Goal: Check status

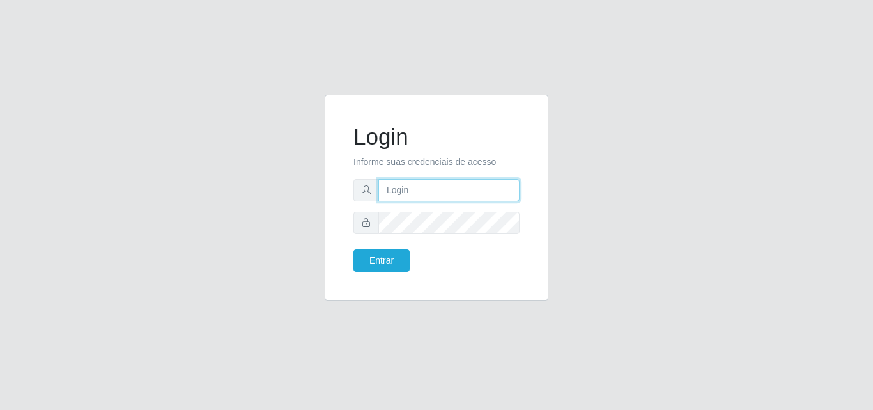
type input "[EMAIL_ADDRESS][DOMAIN_NAME]"
click at [352, 246] on div "Login Informe suas credenciais de acesso [EMAIL_ADDRESS][DOMAIN_NAME] Entrar" at bounding box center [437, 198] width 192 height 174
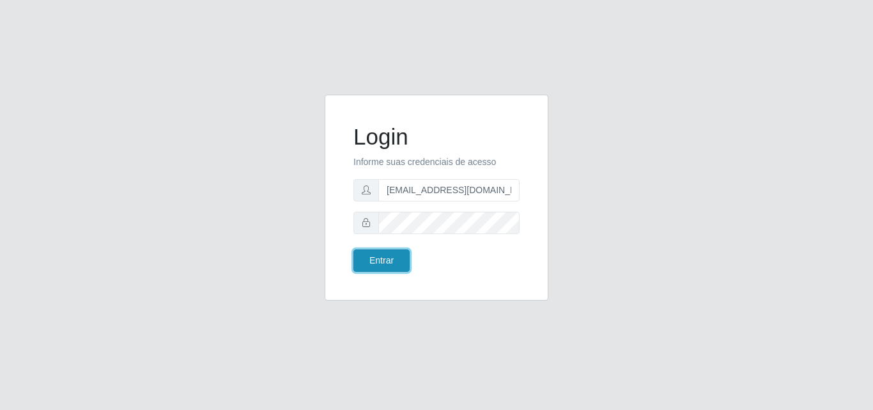
click at [381, 268] on button "Entrar" at bounding box center [382, 260] width 56 height 22
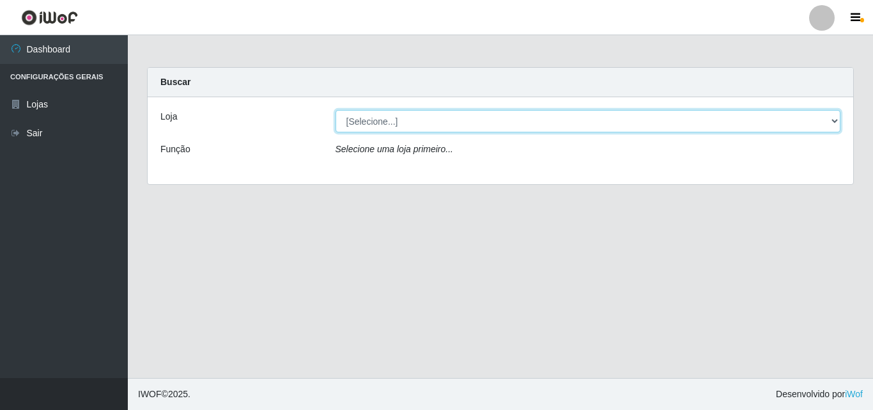
click at [487, 125] on select "[Selecione...] Rede Potiguar 1 - Macaíba" at bounding box center [589, 121] width 506 height 22
select select "100"
click at [336, 110] on select "[Selecione...] Rede Potiguar 1 - Macaíba" at bounding box center [589, 121] width 506 height 22
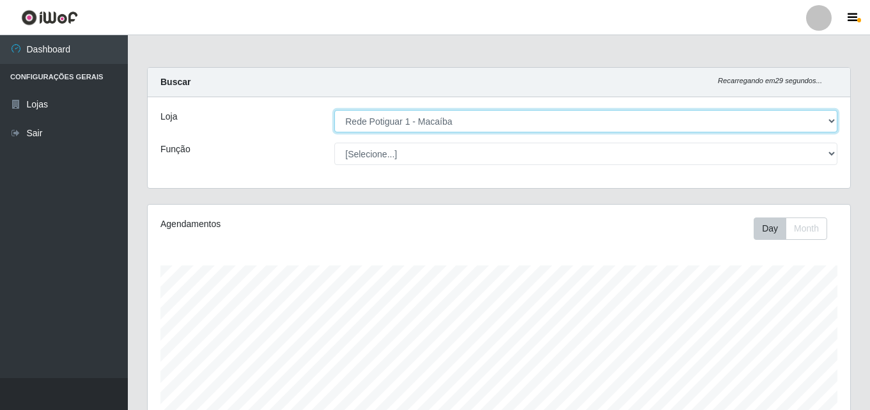
scroll to position [265, 703]
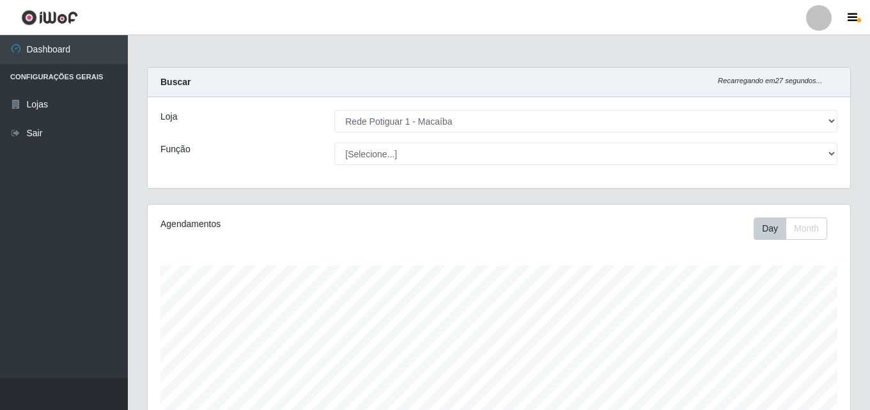
drag, startPoint x: 870, startPoint y: 135, endPoint x: 873, endPoint y: 154, distance: 19.4
click at [870, 154] on html "Perfil Alterar Senha Sair Dashboard Configurações Gerais Lojas Sair Carregando.…" at bounding box center [435, 367] width 870 height 735
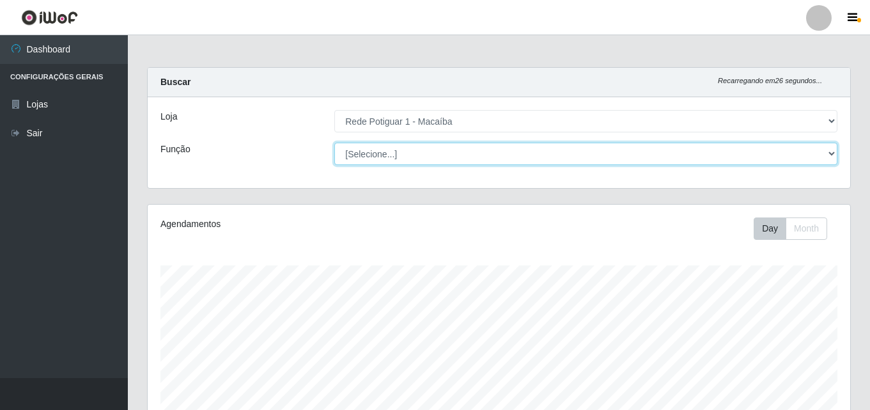
click at [690, 156] on select "[Selecione...] ASG ASG + ASG ++ Balconista Embalador Repositor Repositor + Repo…" at bounding box center [585, 154] width 503 height 22
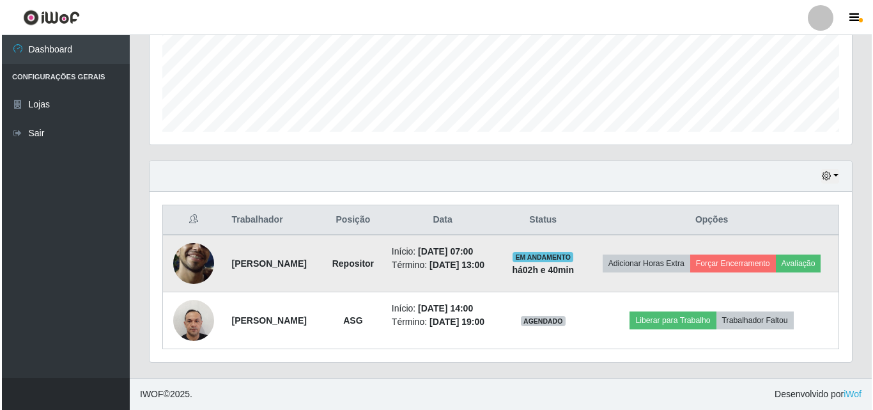
scroll to position [345, 0]
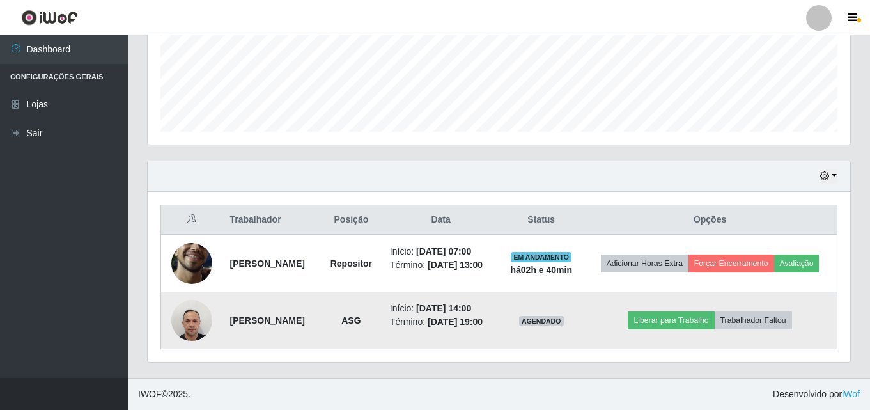
click at [183, 311] on img at bounding box center [191, 320] width 41 height 54
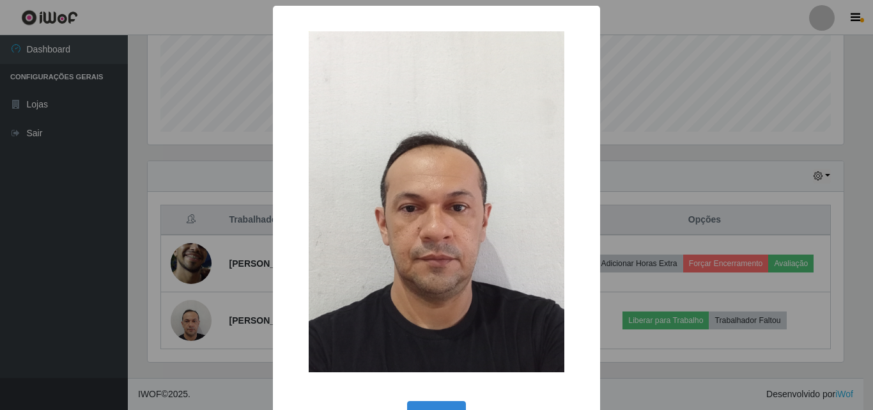
click at [664, 74] on div "× OK Cancel" at bounding box center [436, 205] width 873 height 410
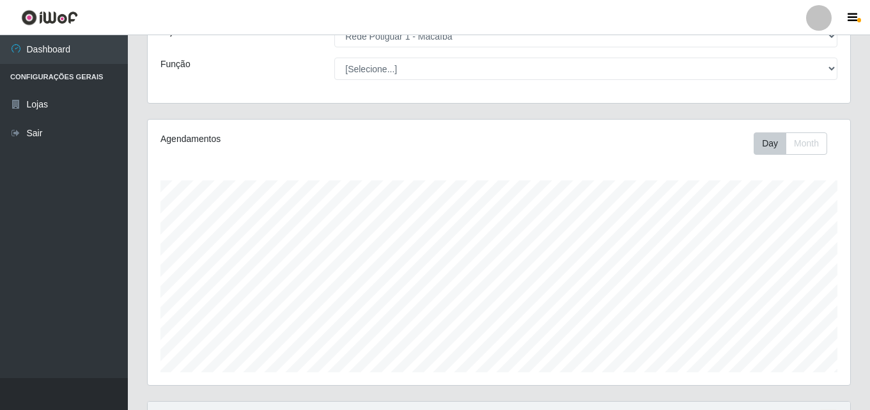
scroll to position [320, 0]
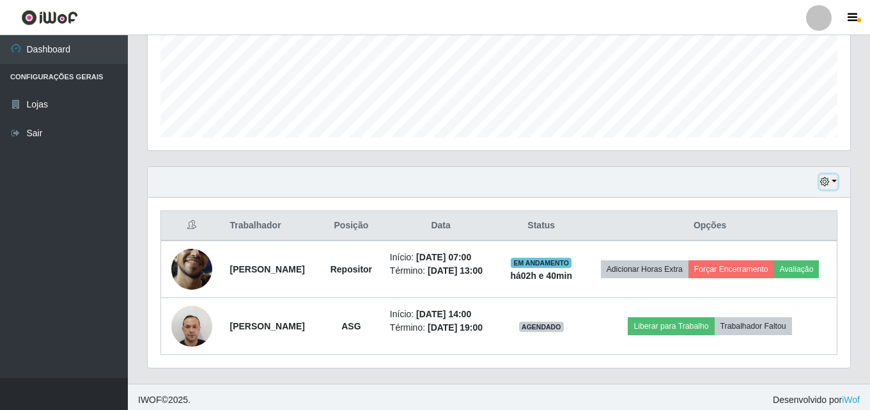
click at [829, 180] on icon "button" at bounding box center [824, 181] width 9 height 9
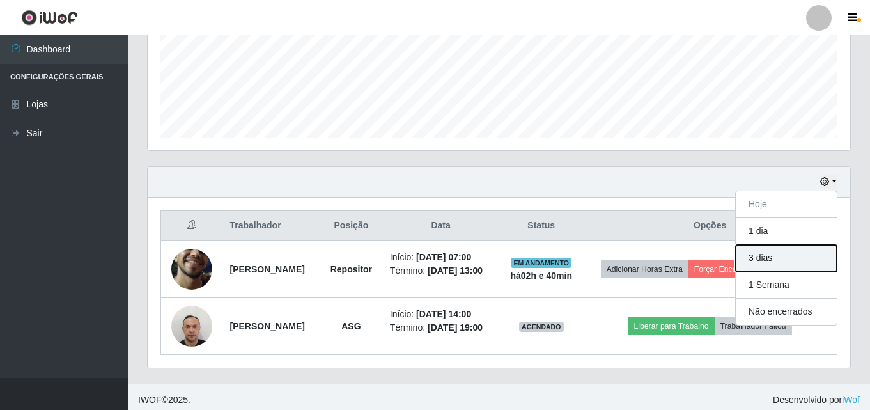
click at [797, 258] on button "3 dias" at bounding box center [786, 258] width 101 height 27
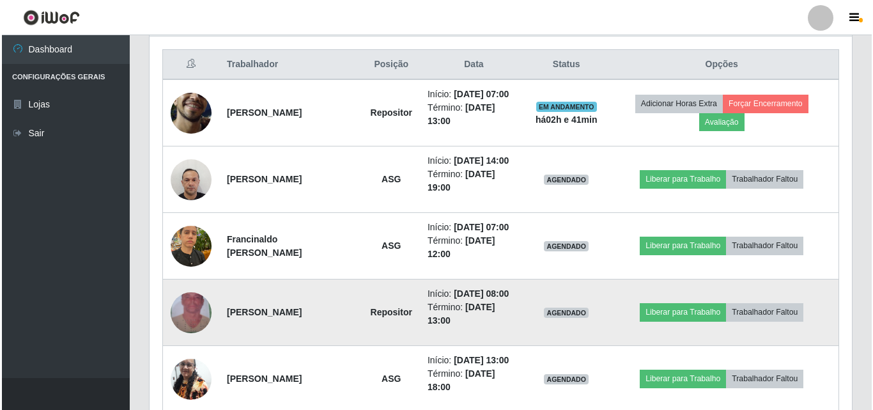
scroll to position [480, 0]
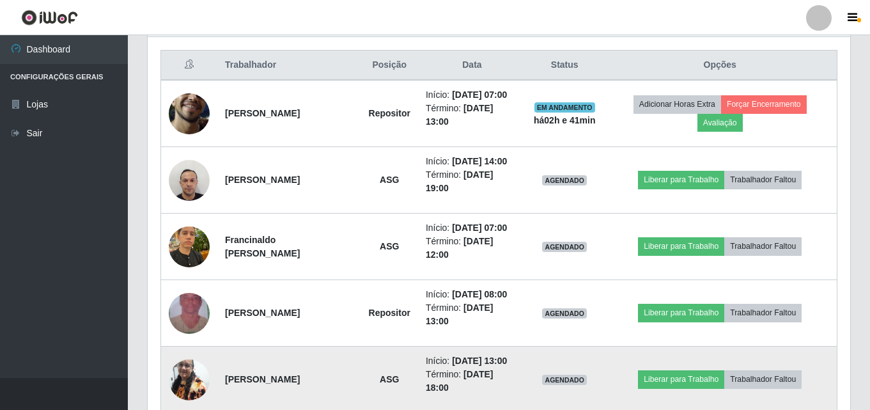
click at [189, 375] on img at bounding box center [189, 379] width 41 height 54
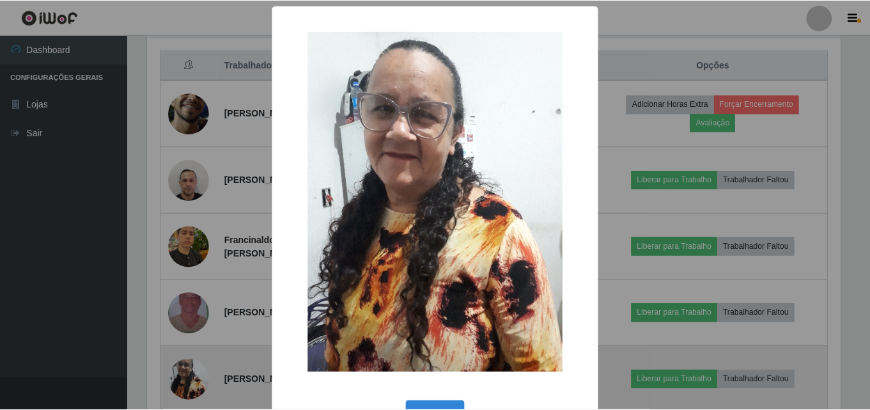
scroll to position [265, 696]
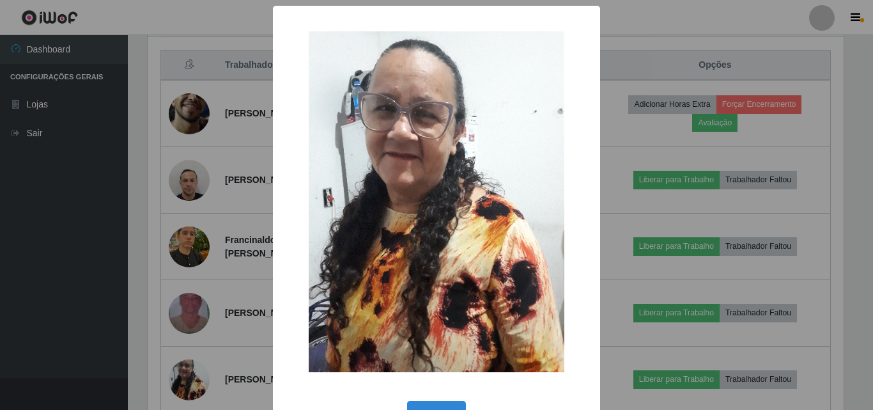
click at [660, 78] on div "× OK Cancel" at bounding box center [436, 205] width 873 height 410
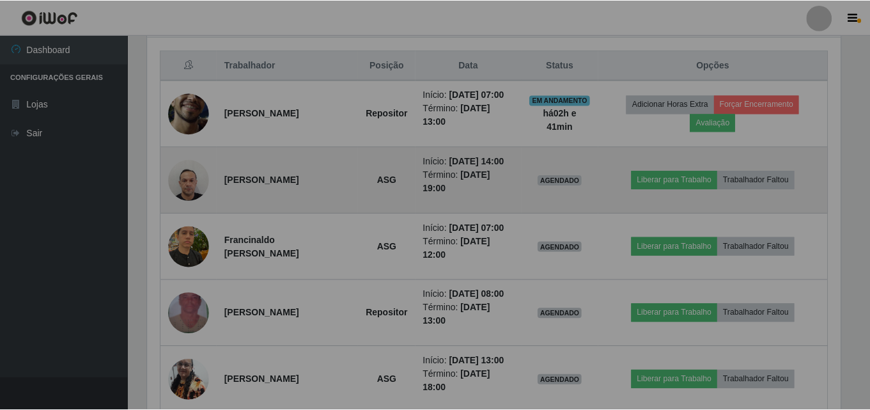
scroll to position [265, 703]
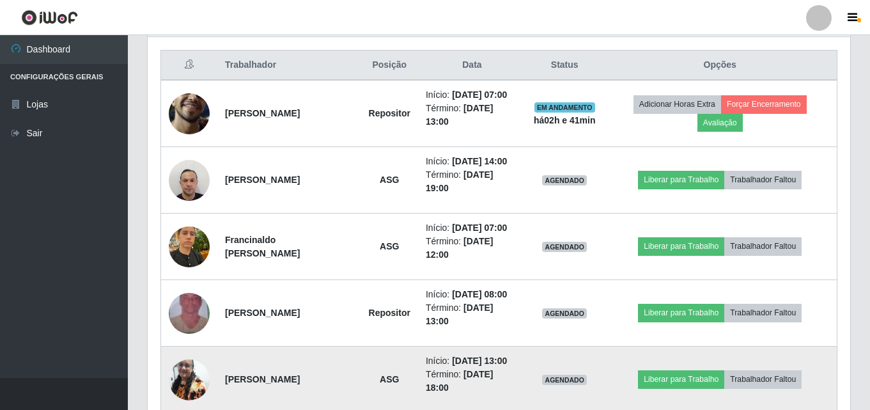
click at [180, 376] on img at bounding box center [189, 379] width 41 height 54
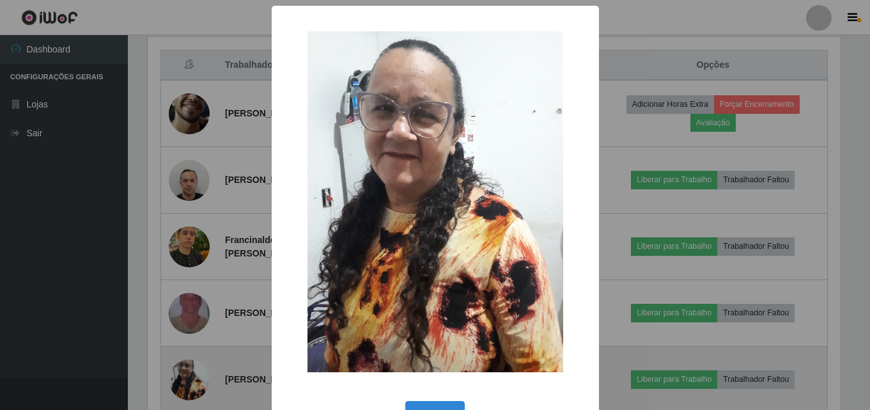
scroll to position [265, 696]
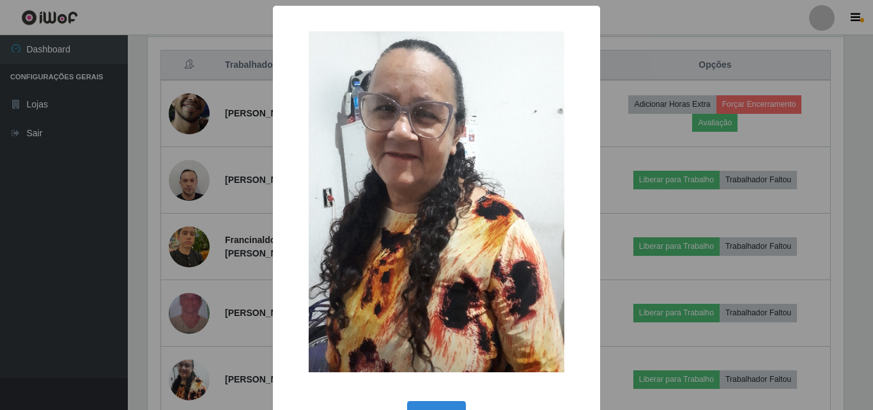
click at [643, 71] on div "× OK Cancel" at bounding box center [436, 205] width 873 height 410
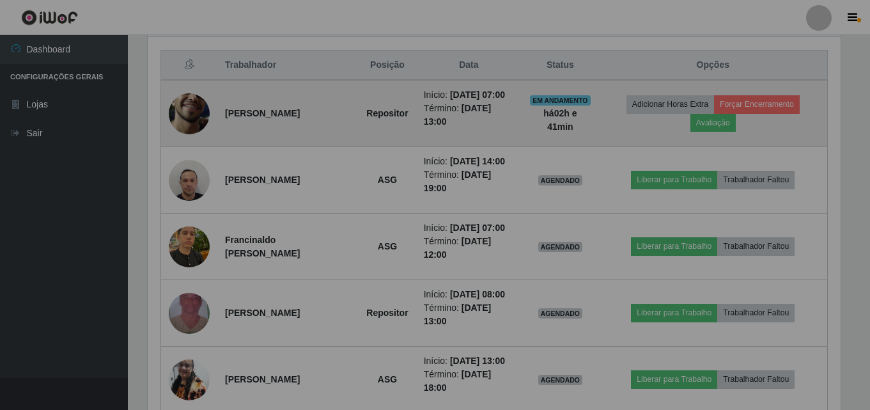
scroll to position [265, 703]
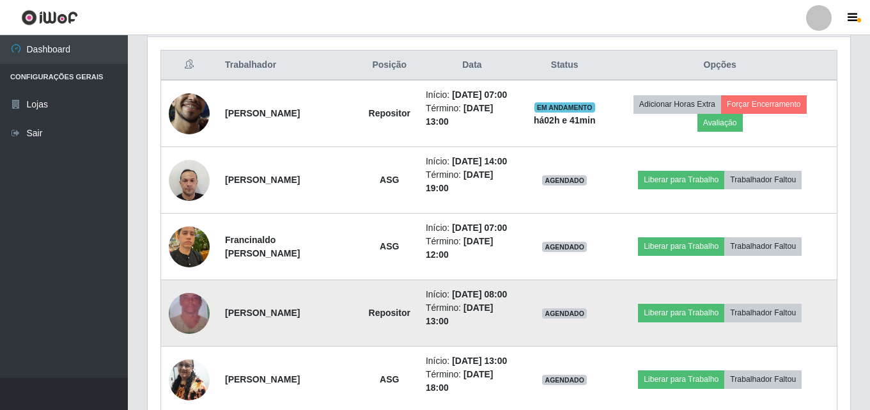
click at [187, 308] on img at bounding box center [189, 313] width 41 height 73
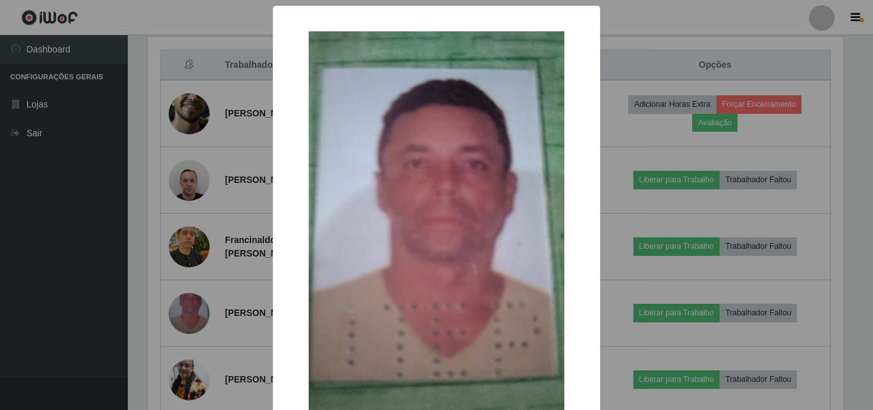
click at [643, 131] on div "× OK Cancel" at bounding box center [436, 205] width 873 height 410
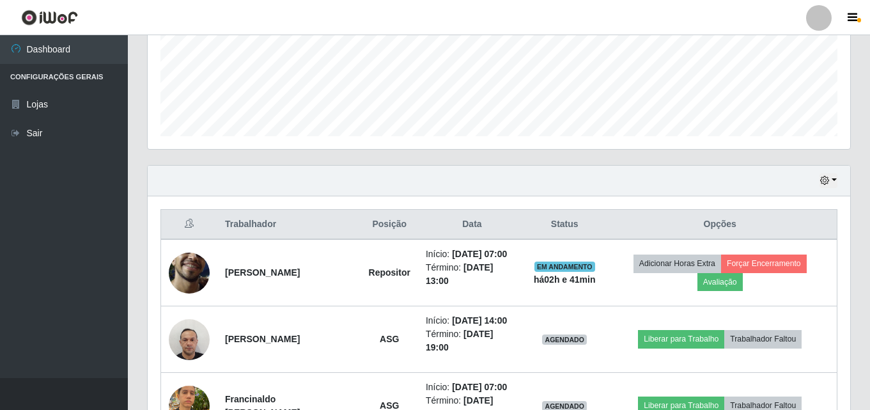
scroll to position [288, 0]
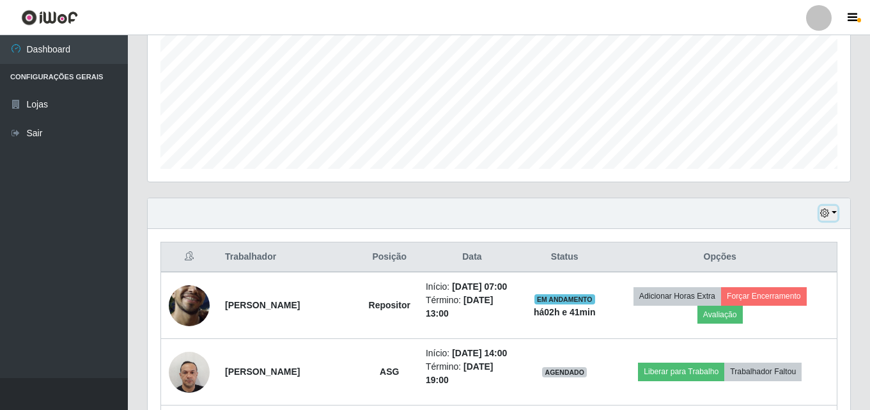
click at [831, 211] on button "button" at bounding box center [829, 213] width 18 height 15
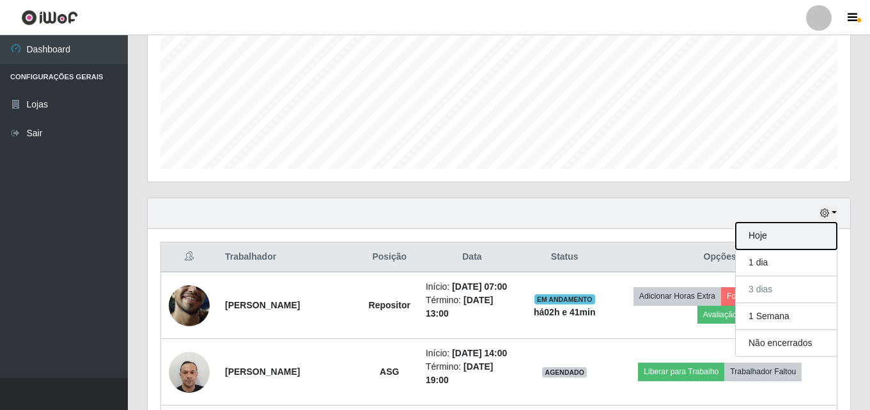
click at [776, 231] on button "Hoje" at bounding box center [786, 236] width 101 height 27
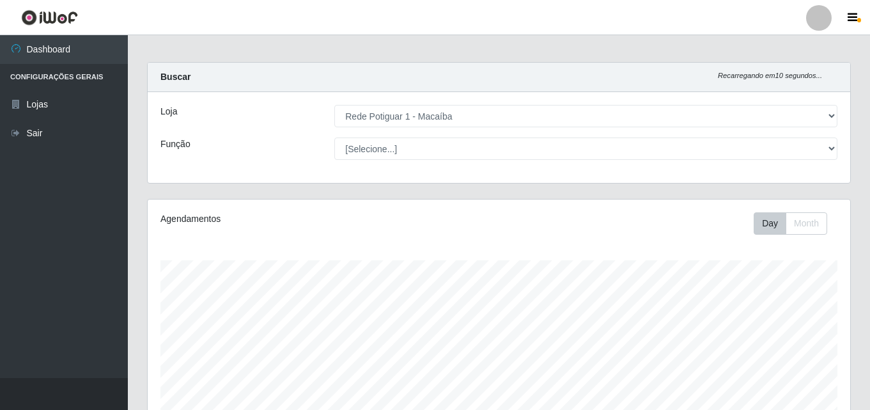
scroll to position [0, 0]
